Goal: Task Accomplishment & Management: Use online tool/utility

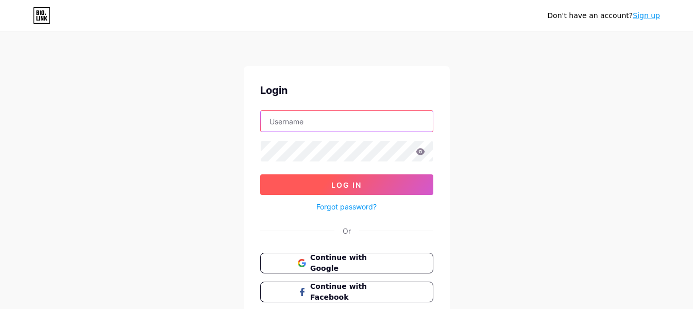
type input "driverindiatour"
click at [367, 180] on button "Log In" at bounding box center [346, 184] width 173 height 21
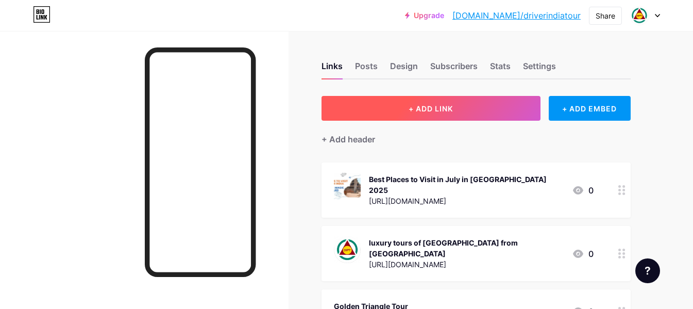
click at [476, 96] on button "+ ADD LINK" at bounding box center [430, 108] width 219 height 25
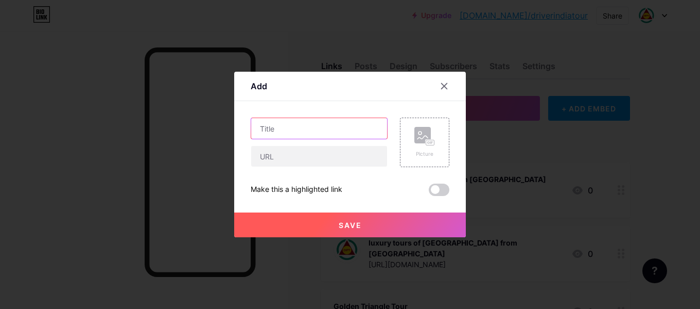
click at [310, 137] on input "text" at bounding box center [319, 128] width 136 height 21
paste input "best places to visit in [GEOGRAPHIC_DATA] in November"
type input "best places to visit in [GEOGRAPHIC_DATA] in November"
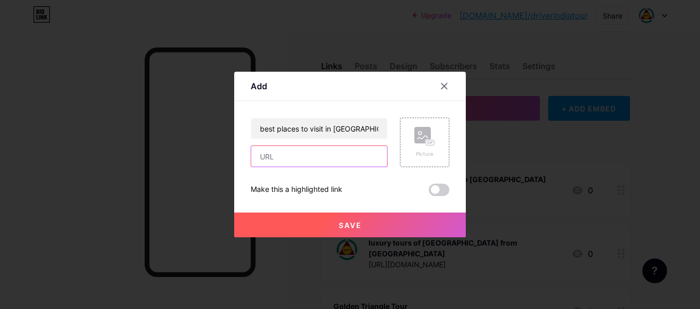
click at [352, 161] on input "text" at bounding box center [319, 156] width 136 height 21
paste input "[URL][DOMAIN_NAME]"
type input "[URL][DOMAIN_NAME]"
click at [426, 211] on div "Save" at bounding box center [350, 216] width 232 height 41
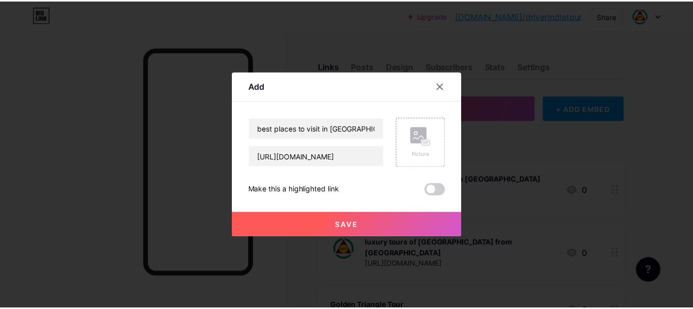
scroll to position [0, 0]
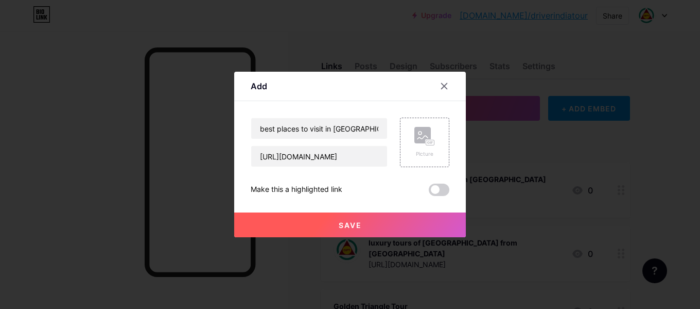
click at [353, 225] on span "Save" at bounding box center [350, 224] width 23 height 9
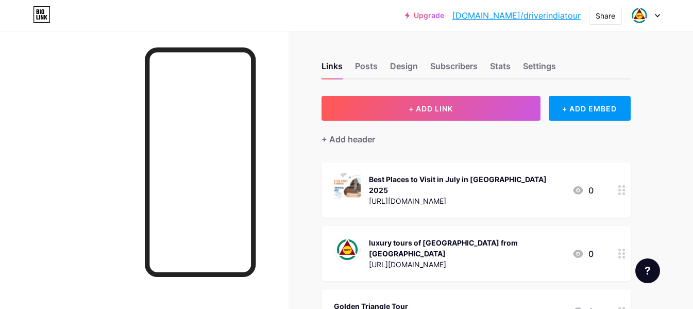
click at [549, 18] on link "[DOMAIN_NAME]/driverindiatour" at bounding box center [516, 15] width 128 height 12
